Goal: Transaction & Acquisition: Purchase product/service

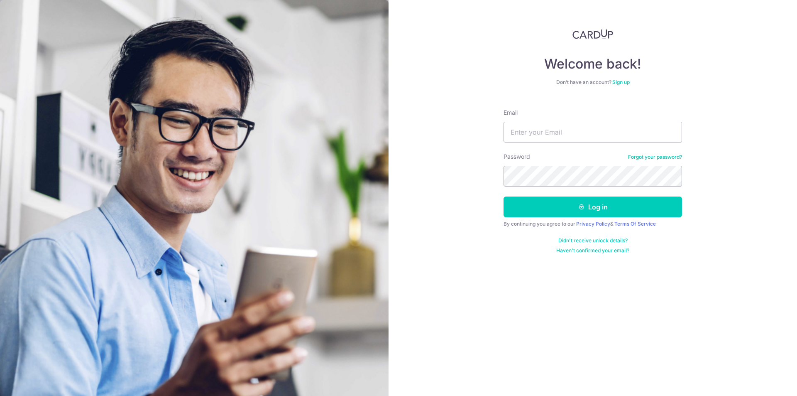
type input "mearlsemera@gmail.com"
click at [524, 183] on form "Email mearlsemera@gmail.com Password Forgot your password? Log in By continuing…" at bounding box center [593, 178] width 179 height 152
click at [504, 196] on button "Log in" at bounding box center [593, 206] width 179 height 21
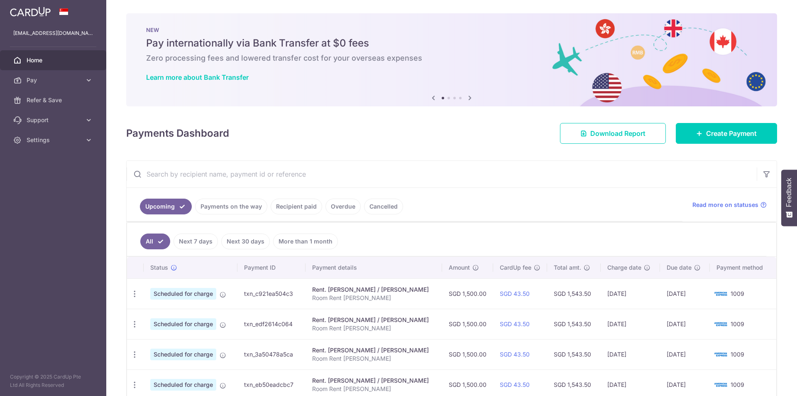
click at [230, 199] on link "Payments on the way" at bounding box center [231, 206] width 72 height 16
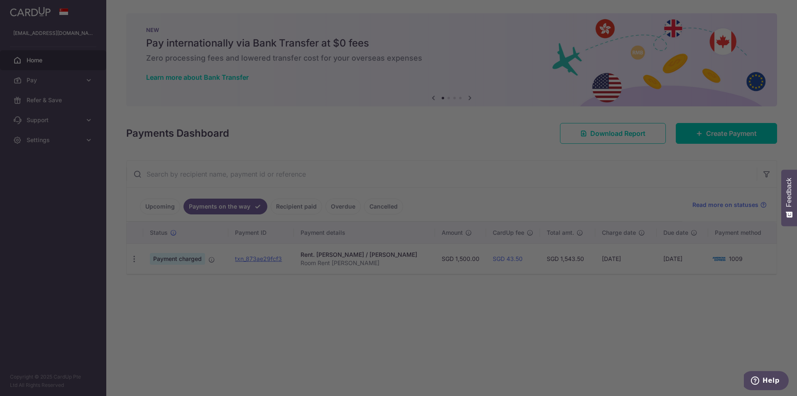
click at [165, 207] on div at bounding box center [402, 200] width 805 height 400
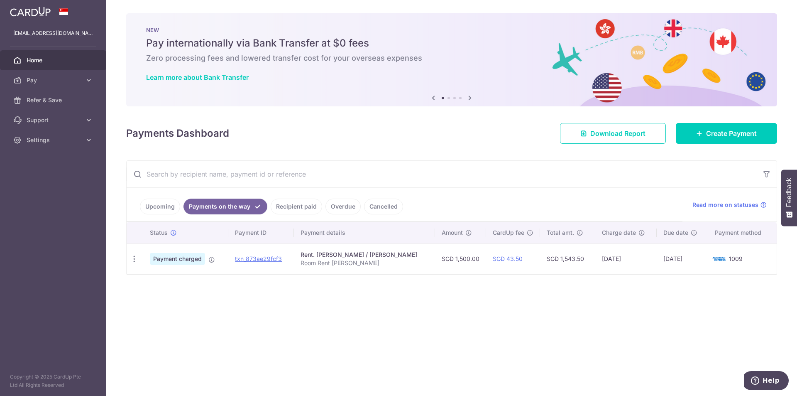
drag, startPoint x: 155, startPoint y: 204, endPoint x: 266, endPoint y: 216, distance: 112.0
click at [155, 204] on link "Upcoming" at bounding box center [160, 206] width 40 height 16
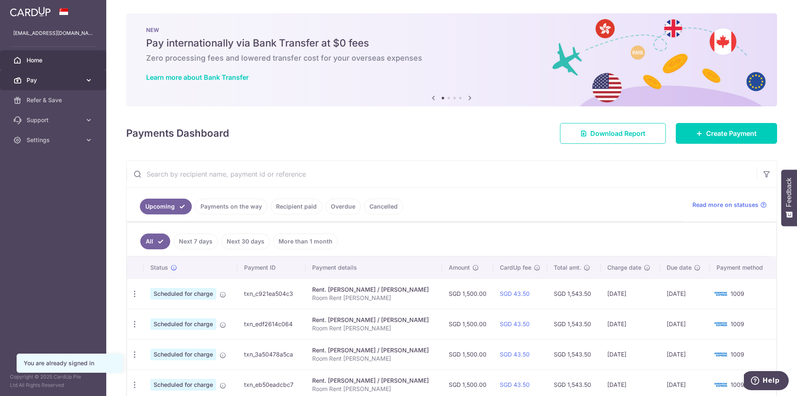
click at [59, 82] on span "Pay" at bounding box center [54, 80] width 55 height 8
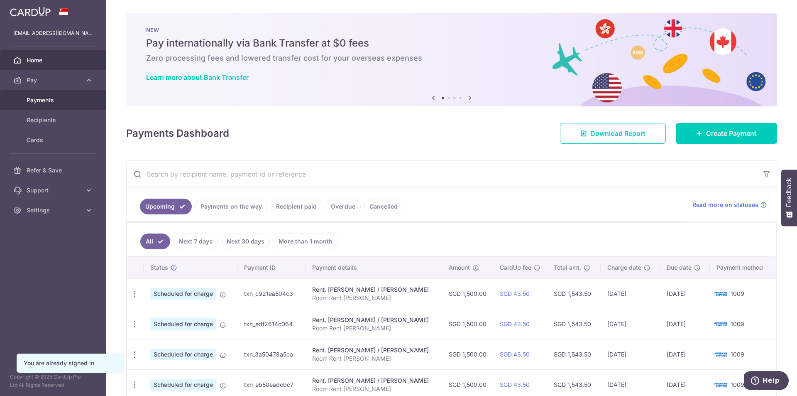
click at [53, 102] on span "Payments" at bounding box center [54, 100] width 55 height 8
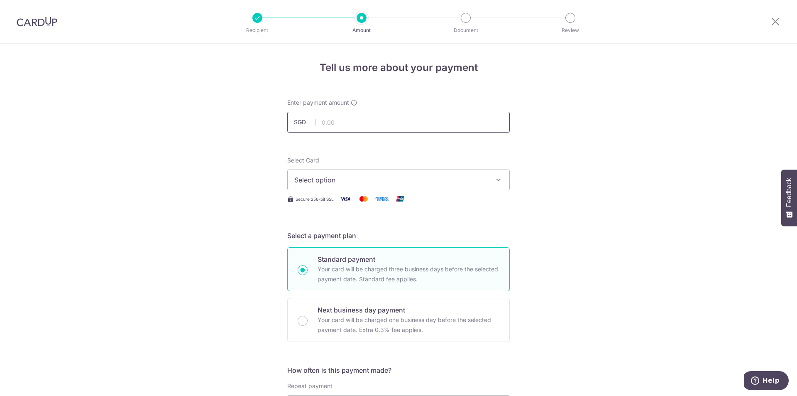
drag, startPoint x: 0, startPoint y: 0, endPoint x: 342, endPoint y: 122, distance: 363.4
click at [342, 122] on input "text" at bounding box center [398, 122] width 223 height 21
type input "1,500.00"
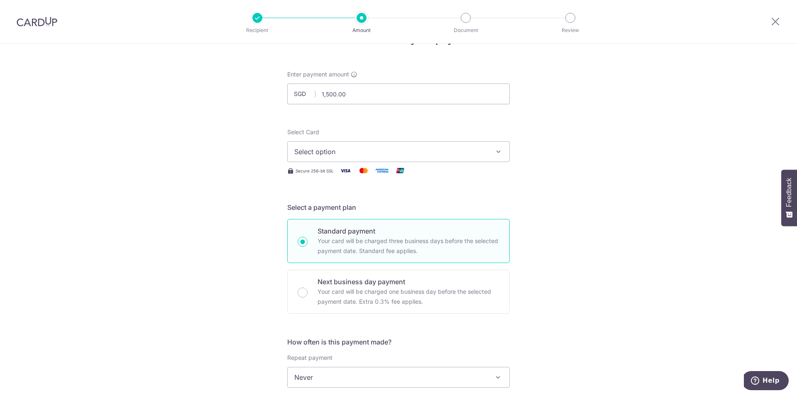
scroll to position [42, 0]
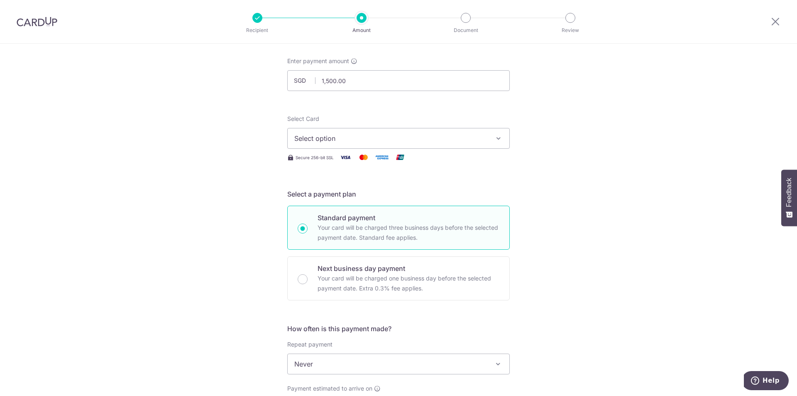
click at [318, 137] on span "Select option" at bounding box center [390, 138] width 193 height 10
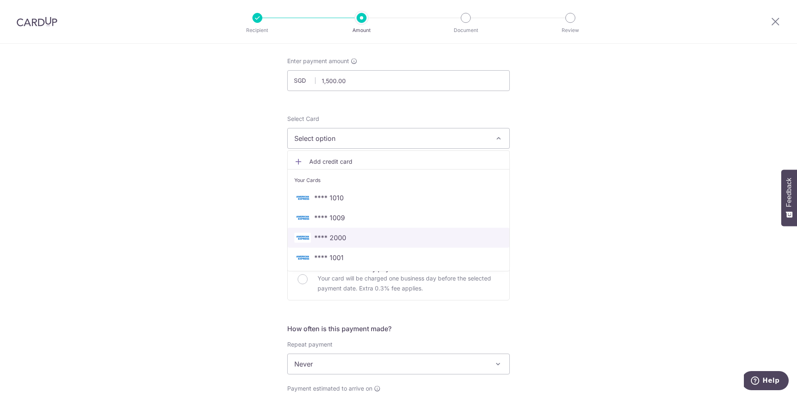
click at [338, 238] on span "**** 2000" at bounding box center [330, 238] width 32 height 10
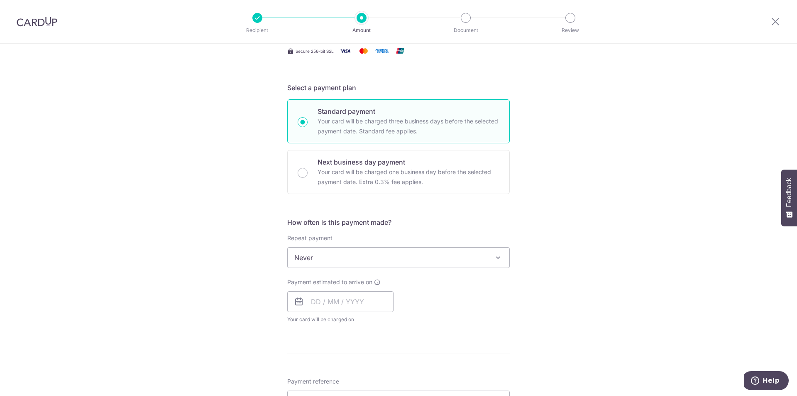
scroll to position [166, 0]
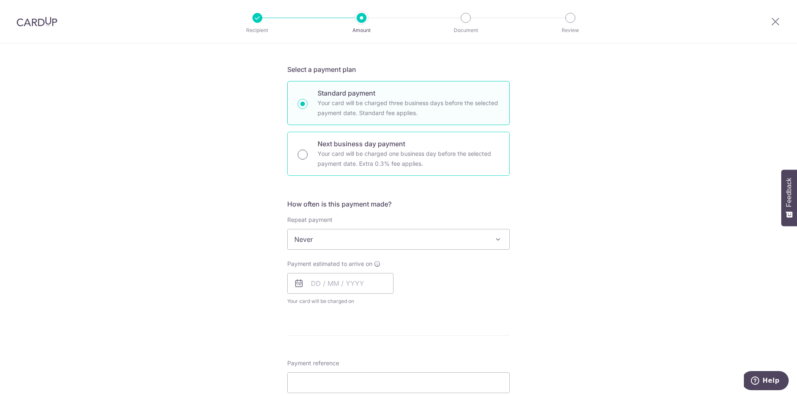
click at [303, 152] on input "Next business day payment Your card will be charged one business day before the…" at bounding box center [303, 154] width 10 height 10
radio input "true"
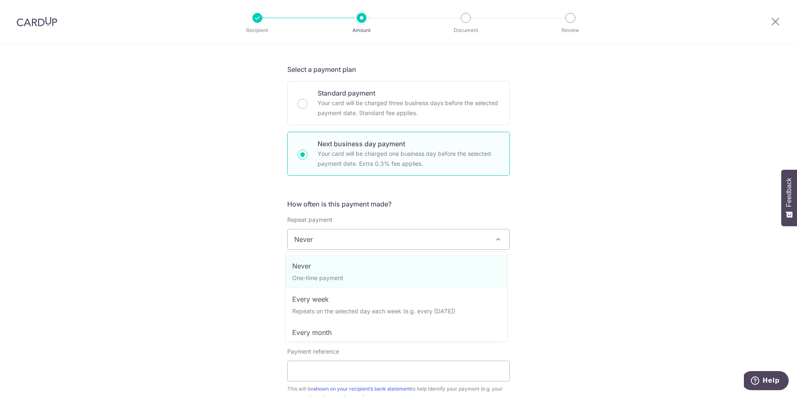
click at [310, 235] on span "Never" at bounding box center [399, 239] width 222 height 20
select select "3"
type input "02/10/2027"
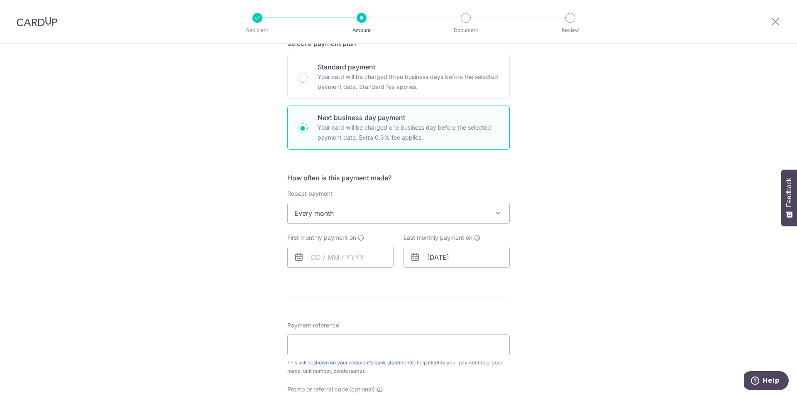
scroll to position [249, 0]
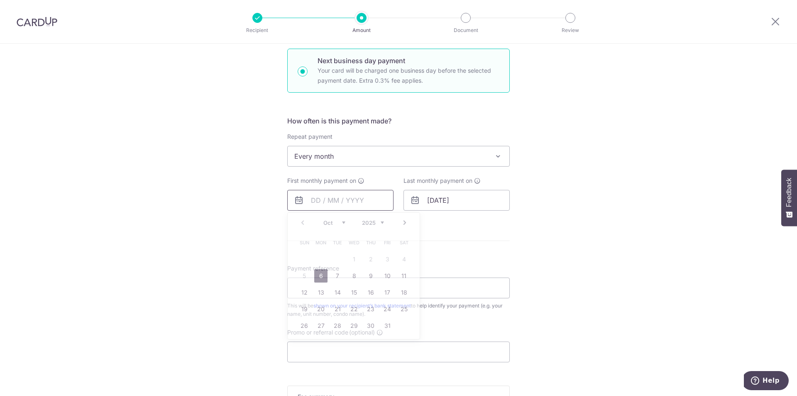
click at [313, 201] on input "text" at bounding box center [340, 200] width 106 height 21
drag, startPoint x: 223, startPoint y: 196, endPoint x: 289, endPoint y: 194, distance: 66.0
click at [223, 196] on div "Tell us more about your payment Enter payment amount SGD 1,500.00 1500.00 Selec…" at bounding box center [398, 184] width 797 height 780
click at [311, 201] on input "text" at bounding box center [340, 200] width 106 height 21
click at [320, 279] on link "6" at bounding box center [320, 275] width 13 height 13
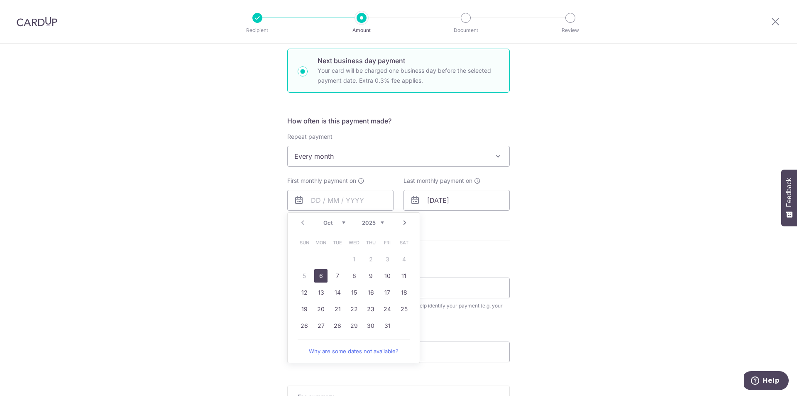
type input "[DATE]"
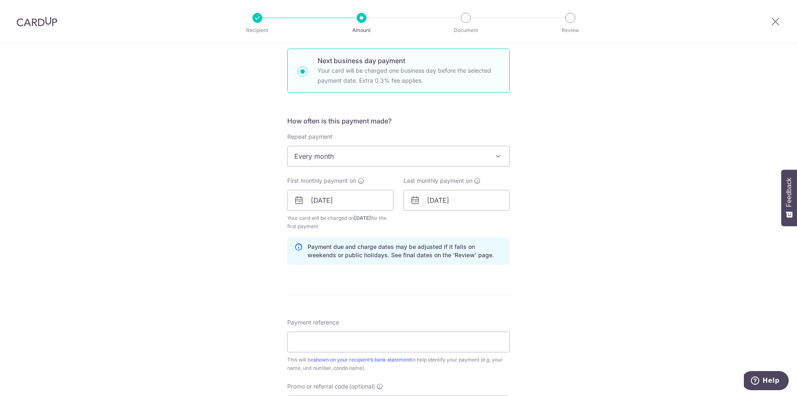
click at [611, 217] on div "Tell us more about your payment Enter payment amount SGD 1,500.00 1500.00 Selec…" at bounding box center [398, 211] width 797 height 834
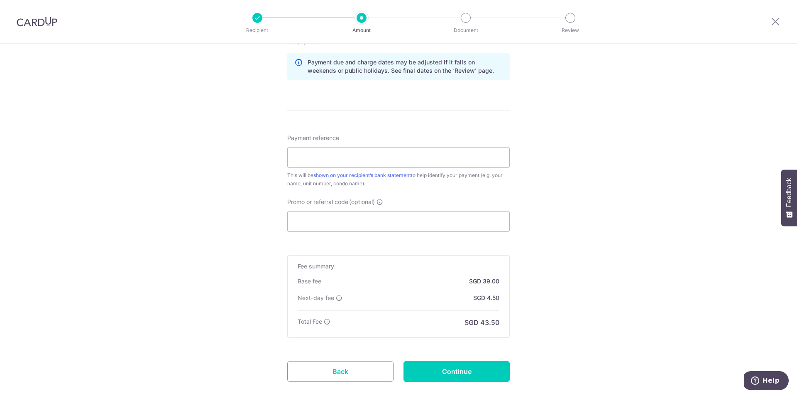
scroll to position [457, 0]
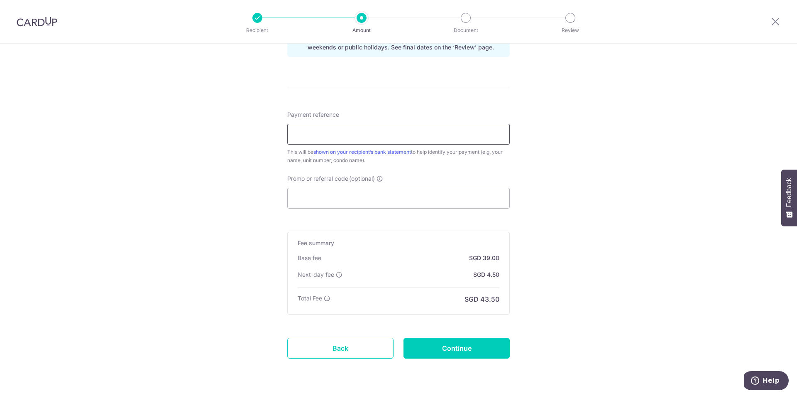
click at [367, 131] on input "Payment reference" at bounding box center [398, 134] width 223 height 21
type input "Room Rent April"
click at [198, 184] on div "Tell us more about your payment Enter payment amount SGD 1,500.00 1500.00 Selec…" at bounding box center [398, 4] width 797 height 834
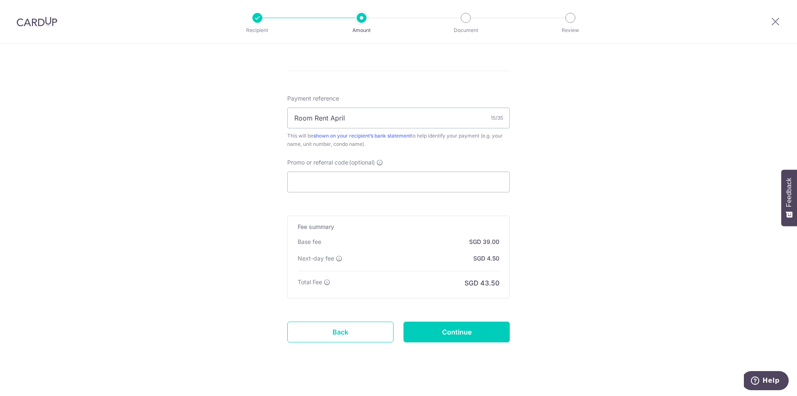
scroll to position [482, 0]
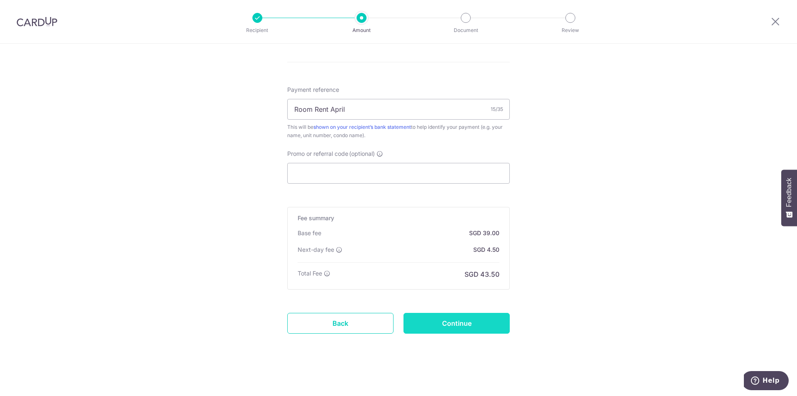
click at [436, 319] on input "Continue" at bounding box center [457, 323] width 106 height 21
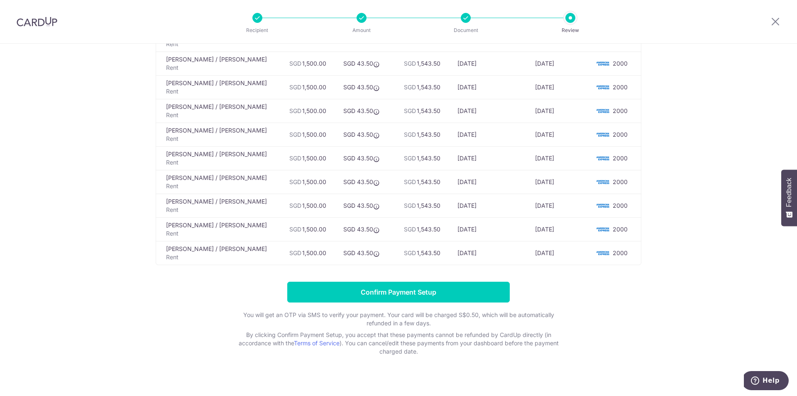
scroll to position [441, 0]
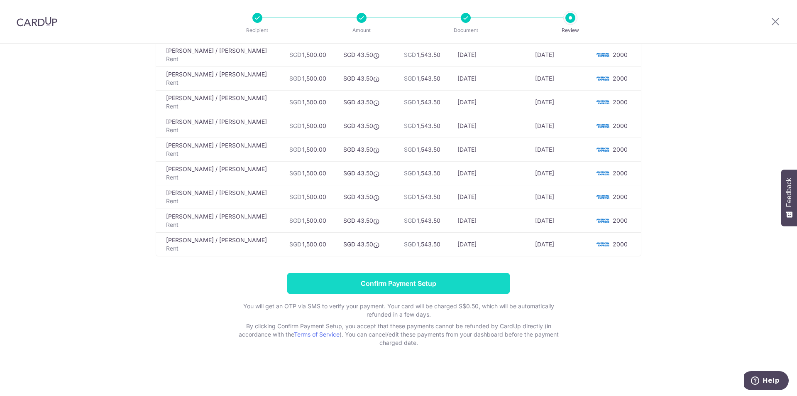
click at [375, 286] on input "Confirm Payment Setup" at bounding box center [398, 283] width 223 height 21
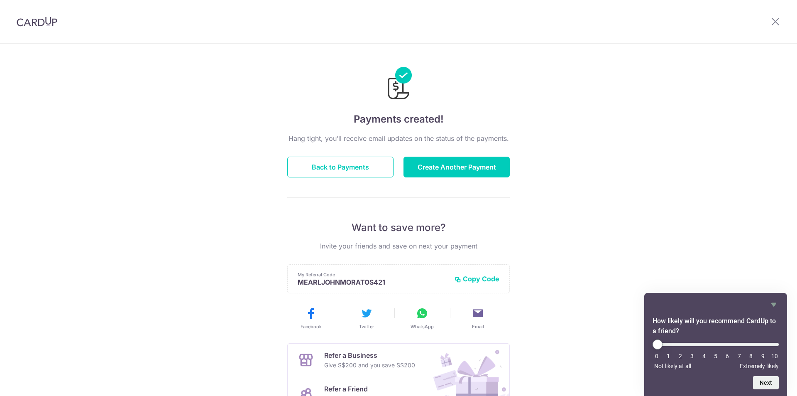
click at [354, 166] on button "Back to Payments" at bounding box center [340, 167] width 106 height 21
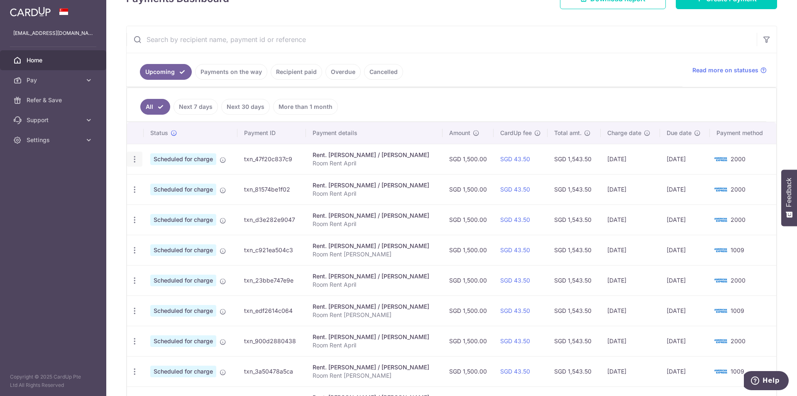
click at [135, 159] on icon "button" at bounding box center [134, 159] width 9 height 9
click at [162, 181] on span "Update payment" at bounding box center [179, 182] width 56 height 10
radio input "true"
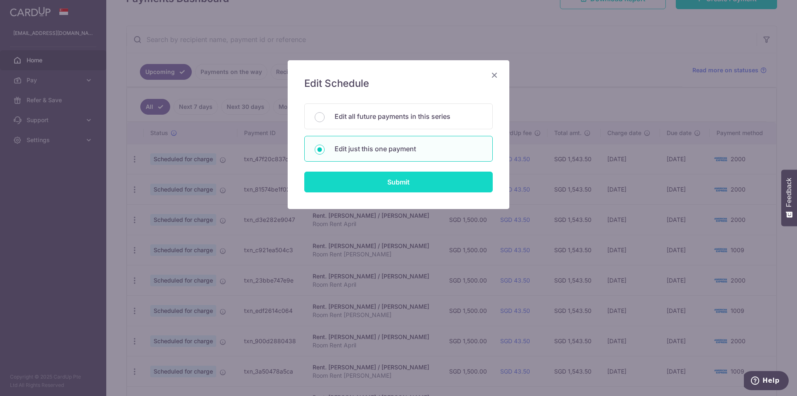
click at [418, 178] on input "Submit" at bounding box center [398, 181] width 189 height 21
radio input "true"
type input "1,500.00"
type input "[DATE]"
type input "Room Rent April"
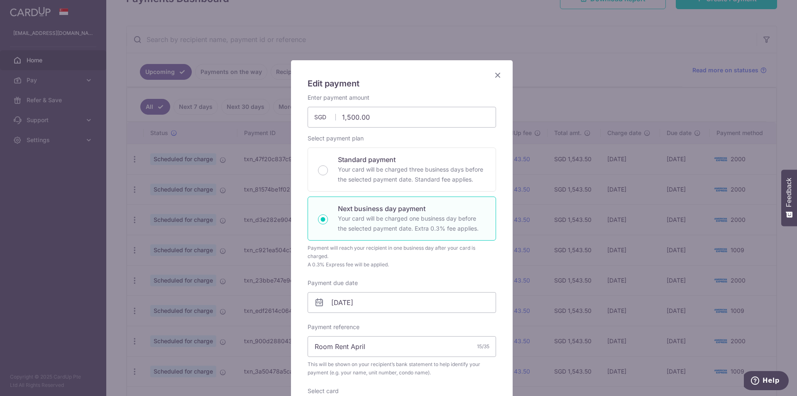
click at [493, 75] on icon "Close" at bounding box center [498, 75] width 10 height 10
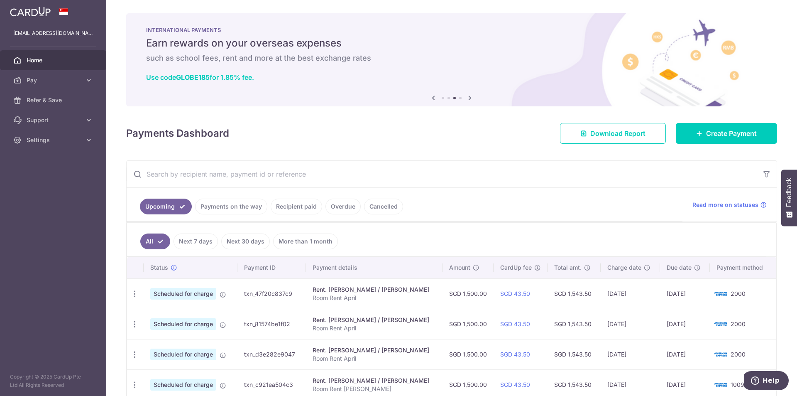
scroll to position [208, 0]
